Goal: Communication & Community: Answer question/provide support

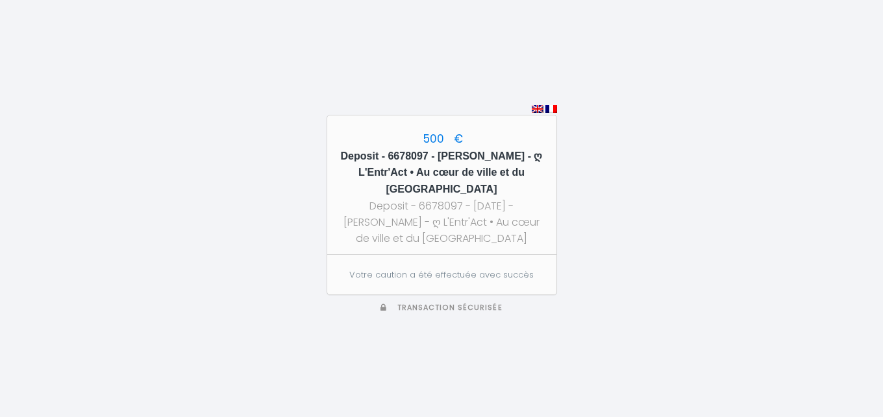
click at [502, 154] on h5 "Deposit - 6678097 - [PERSON_NAME] - ღ L'Entr'Act • Au cœur de ville et du [GEOG…" at bounding box center [442, 173] width 206 height 51
copy h5 "Gallois"
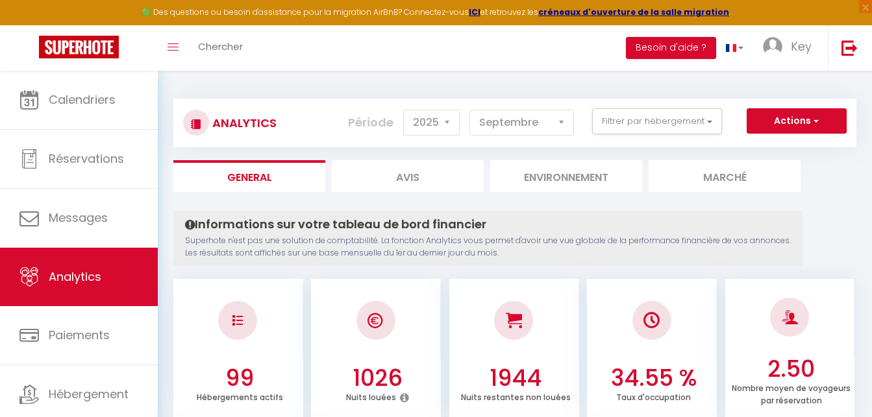
select select "2025"
select select "9"
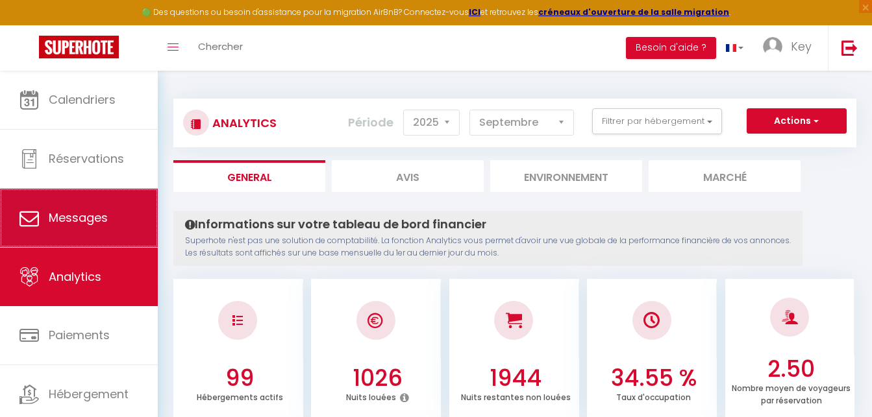
click at [74, 221] on span "Messages" at bounding box center [78, 218] width 59 height 16
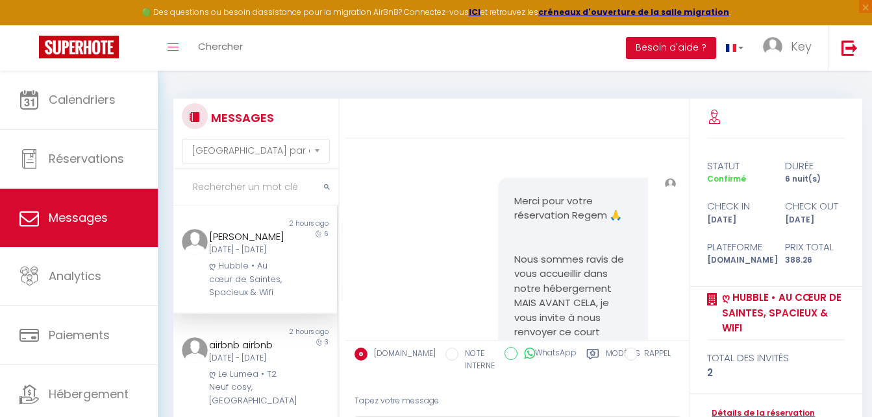
scroll to position [5840, 0]
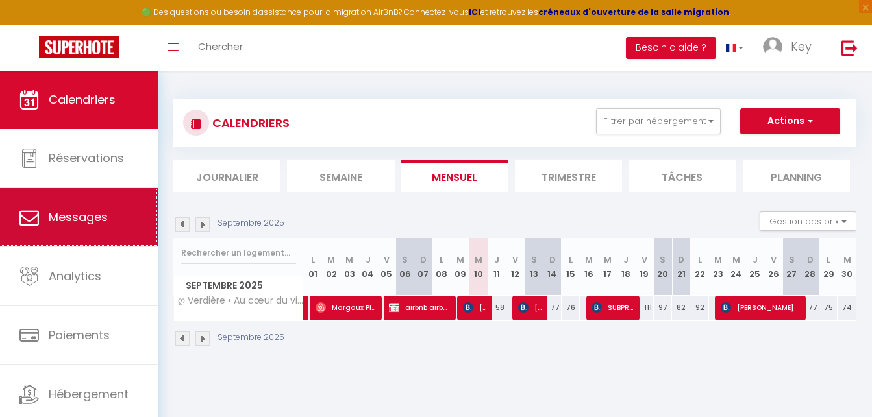
click at [72, 214] on span "Messages" at bounding box center [78, 217] width 59 height 16
select select "message"
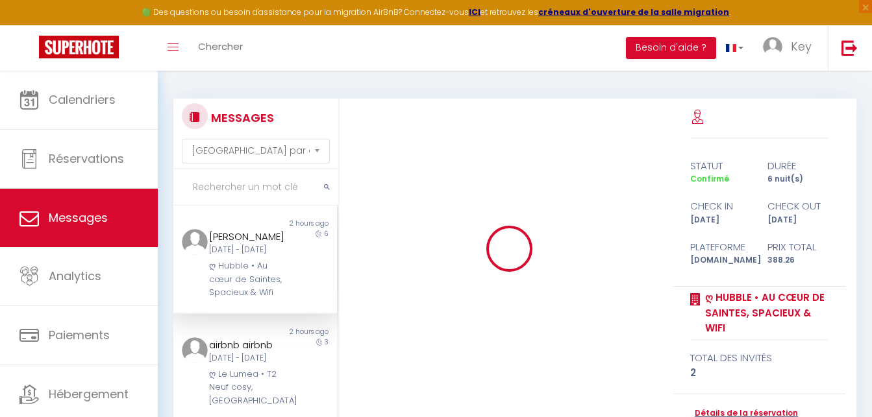
click at [269, 191] on input "text" at bounding box center [255, 187] width 165 height 36
paste input "Gallois"
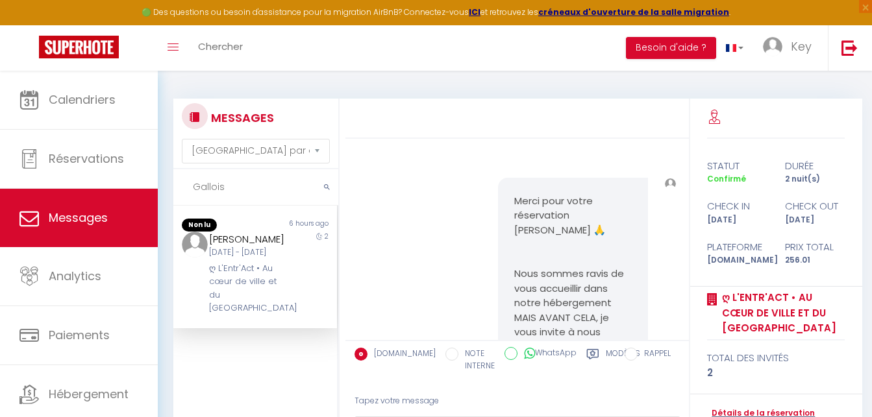
scroll to position [3352, 0]
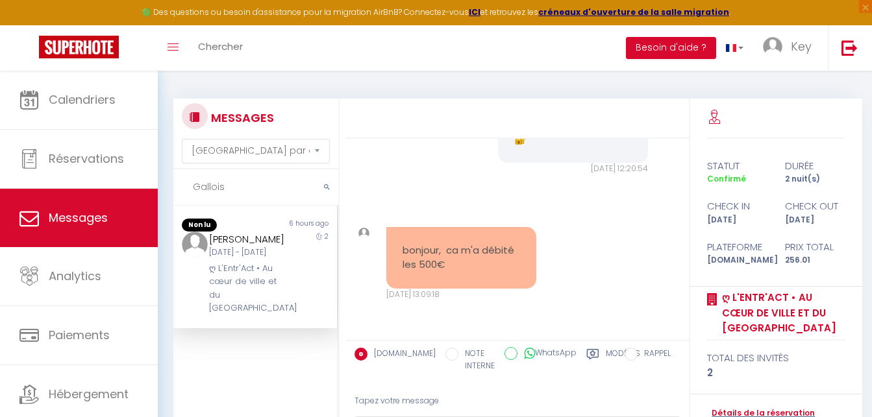
type input "Gallois"
click at [304, 279] on div "2" at bounding box center [316, 274] width 41 height 84
